Goal: Task Accomplishment & Management: Use online tool/utility

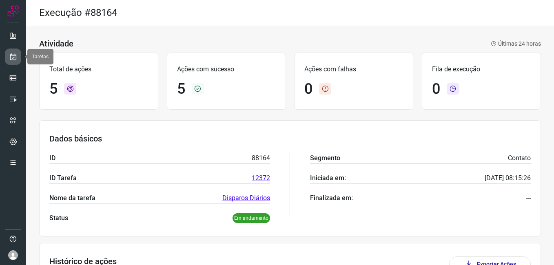
click at [7, 55] on link at bounding box center [13, 57] width 16 height 16
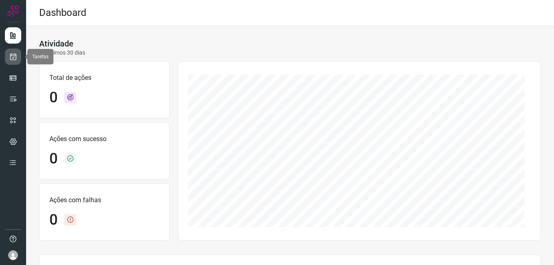
click at [7, 55] on link at bounding box center [13, 57] width 16 height 16
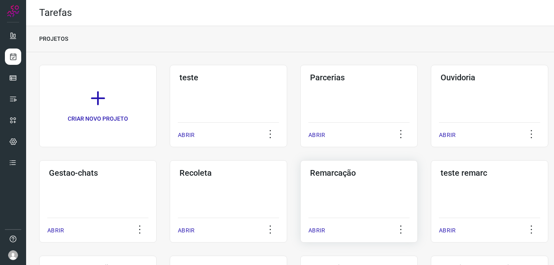
click at [360, 188] on div "Remarcação ABRIR" at bounding box center [359, 201] width 118 height 82
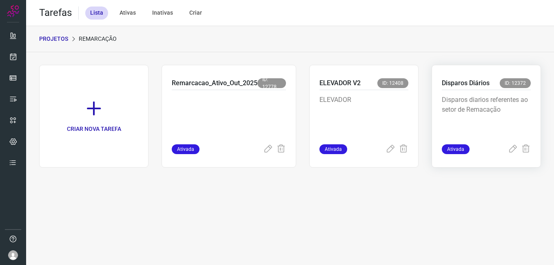
click at [477, 95] on div "Disparos diarios referentes ao setor de Remacação" at bounding box center [486, 117] width 89 height 54
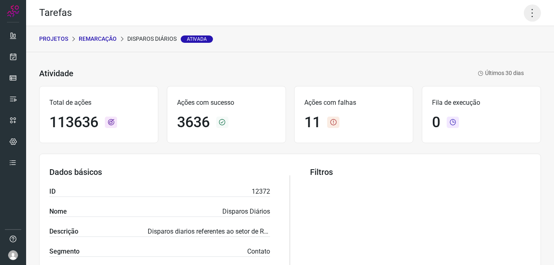
click at [534, 15] on icon at bounding box center [532, 12] width 17 height 17
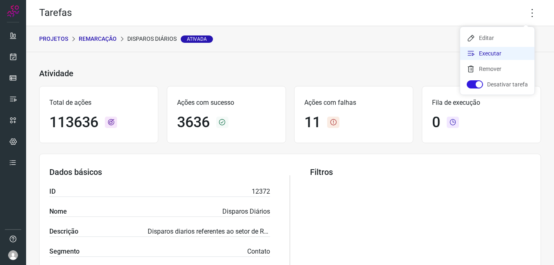
click at [492, 57] on li "Executar" at bounding box center [497, 53] width 74 height 13
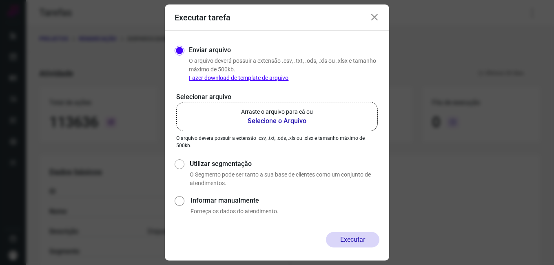
click at [286, 120] on b "Selecione o Arquivo" at bounding box center [277, 121] width 72 height 10
click at [0, 0] on input "Arraste o arquivo para cá ou Selecione o Arquivo" at bounding box center [0, 0] width 0 height 0
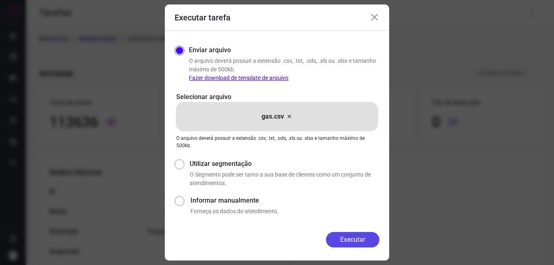
click at [344, 237] on button "Executar" at bounding box center [352, 240] width 53 height 16
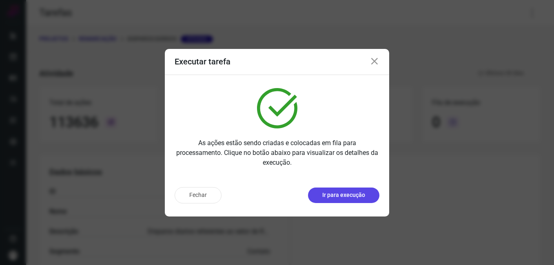
click at [350, 193] on p "Ir para execução" at bounding box center [343, 195] width 43 height 9
